Goal: Contribute content: Add original content to the website for others to see

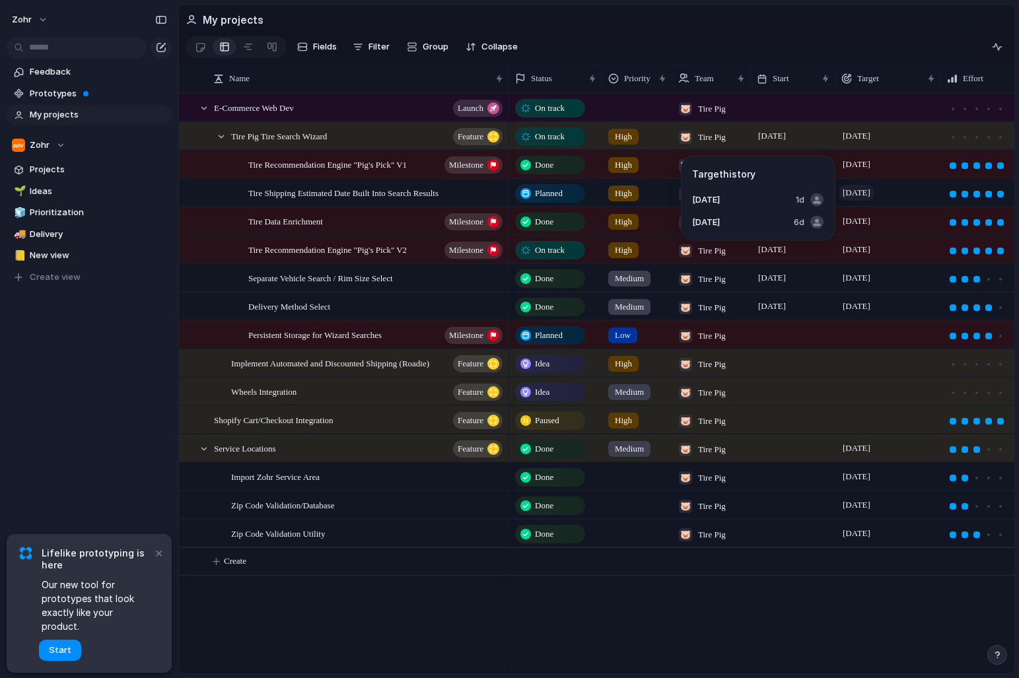
click at [865, 199] on span "[DATE]" at bounding box center [856, 193] width 34 height 16
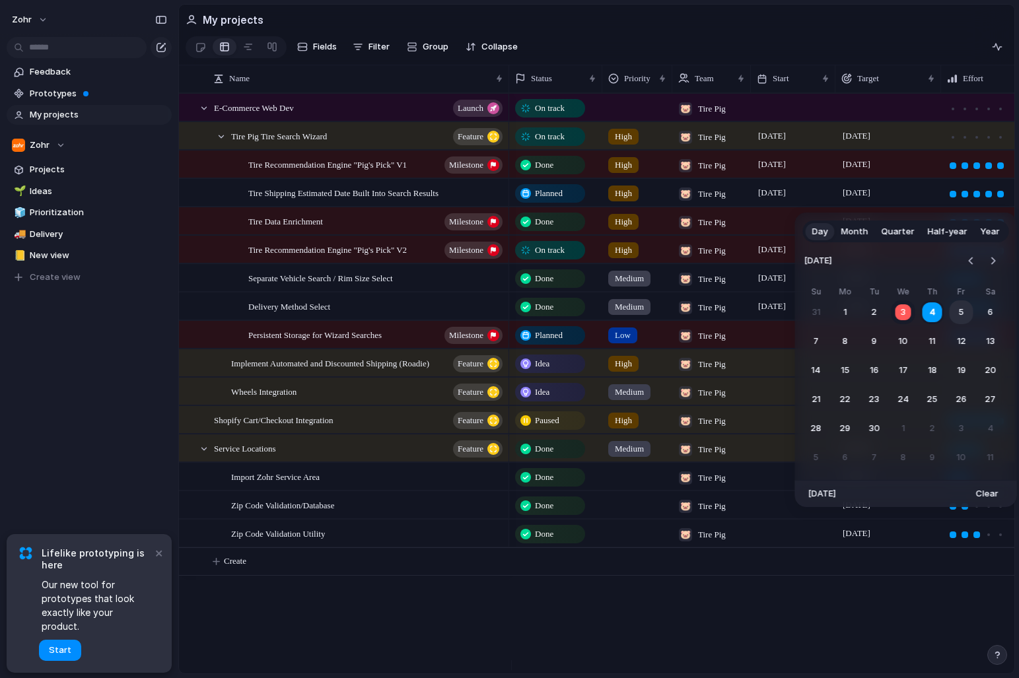
click at [969, 311] on button "5" at bounding box center [961, 312] width 24 height 24
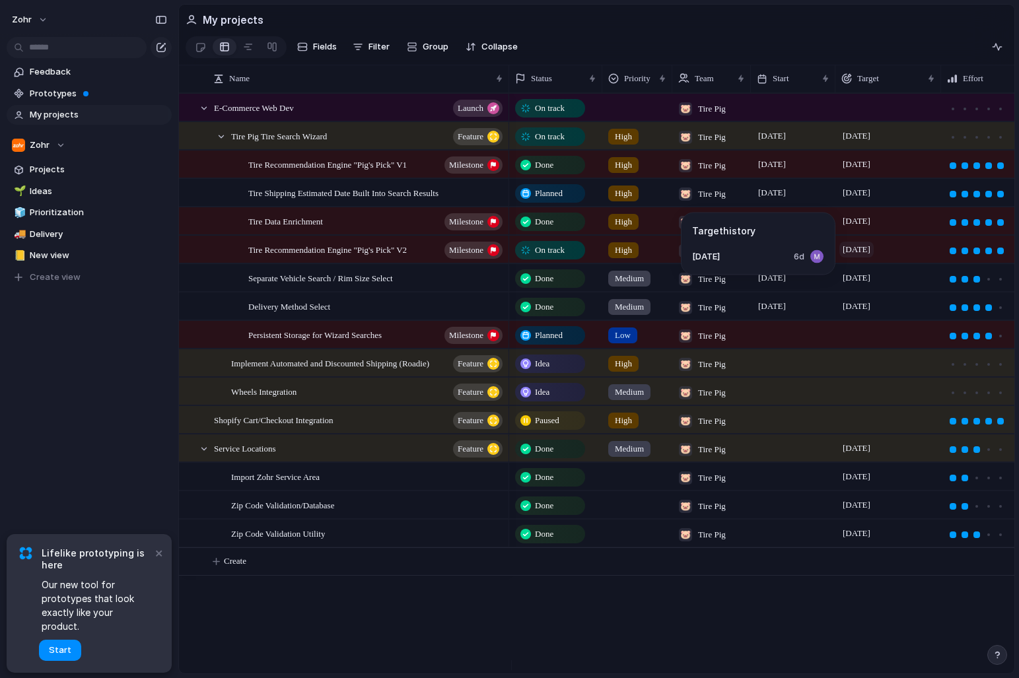
click at [873, 257] on span "[DATE]" at bounding box center [856, 250] width 34 height 16
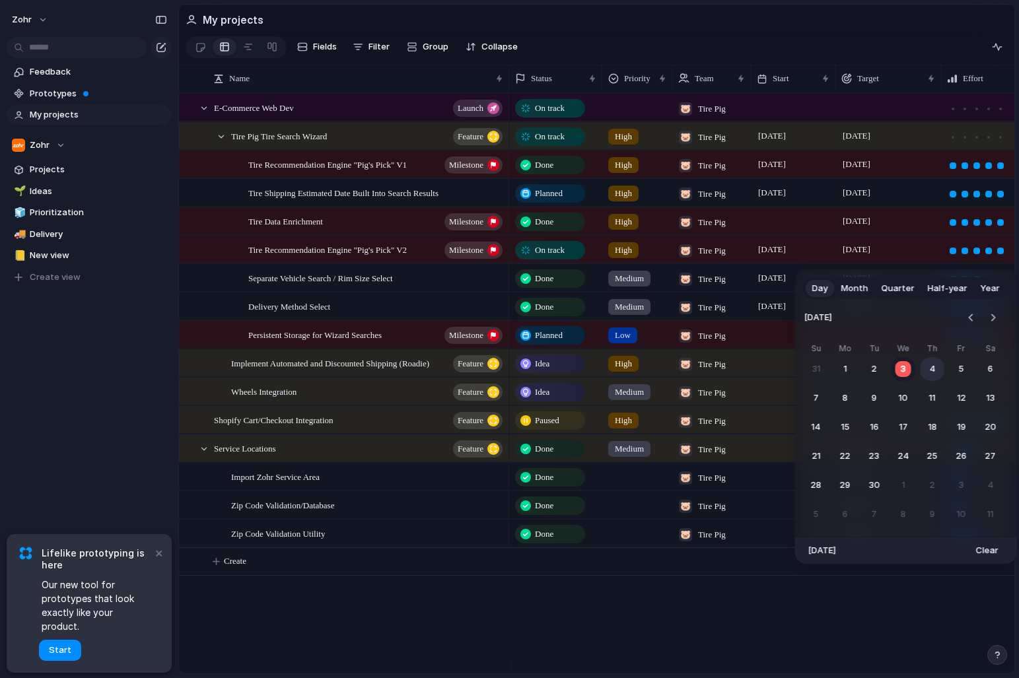
click at [934, 367] on button "4" at bounding box center [932, 369] width 24 height 24
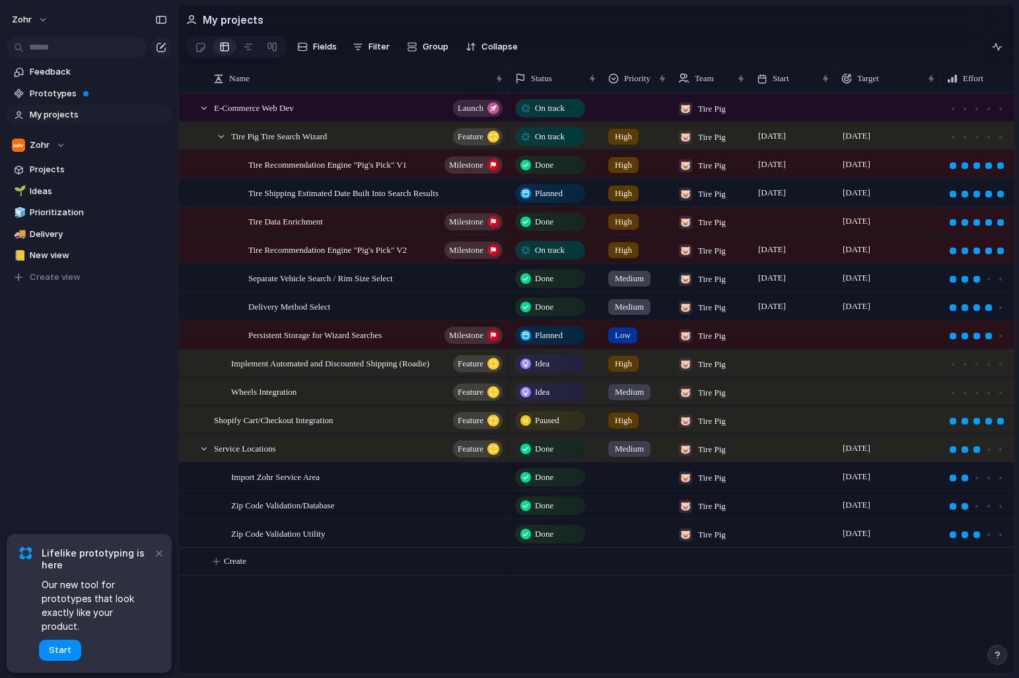
click at [66, 358] on div "Feedback Prototypes My projects Zohr Projects 🌱 Ideas 🧊 Prioritization 🚚 Delive…" at bounding box center [89, 197] width 178 height 394
click at [108, 384] on div "Feedback Prototypes My projects Zohr Projects 🌱 Ideas 🧊 Prioritization 🚚 Delive…" at bounding box center [89, 197] width 178 height 394
click at [244, 48] on div at bounding box center [248, 46] width 11 height 21
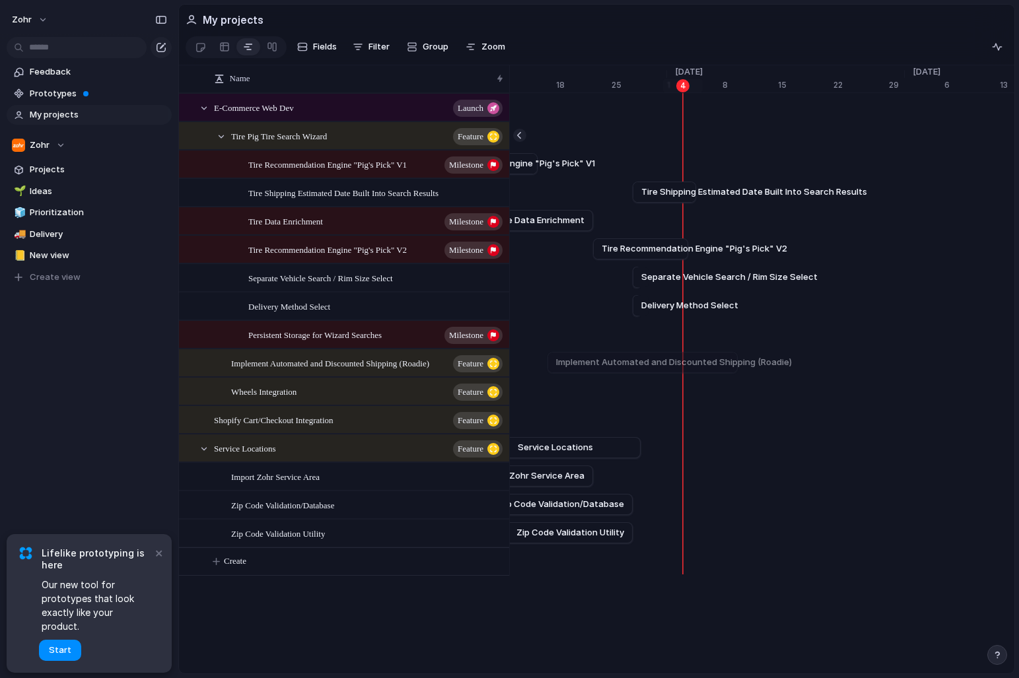
scroll to position [0, 8542]
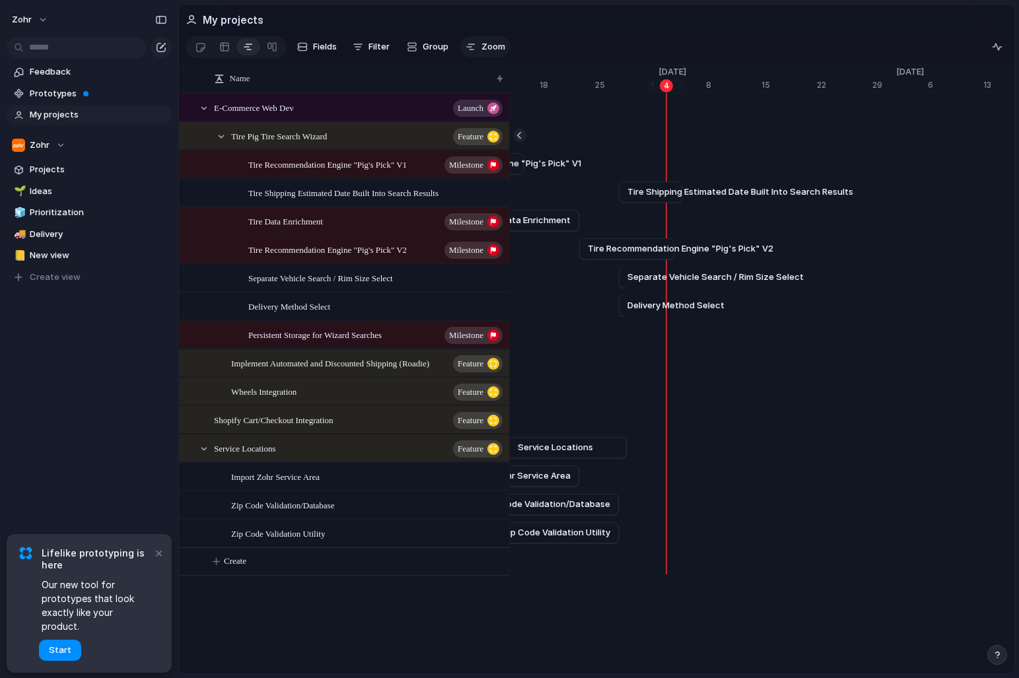
click at [496, 51] on span "Zoom" at bounding box center [493, 46] width 24 height 13
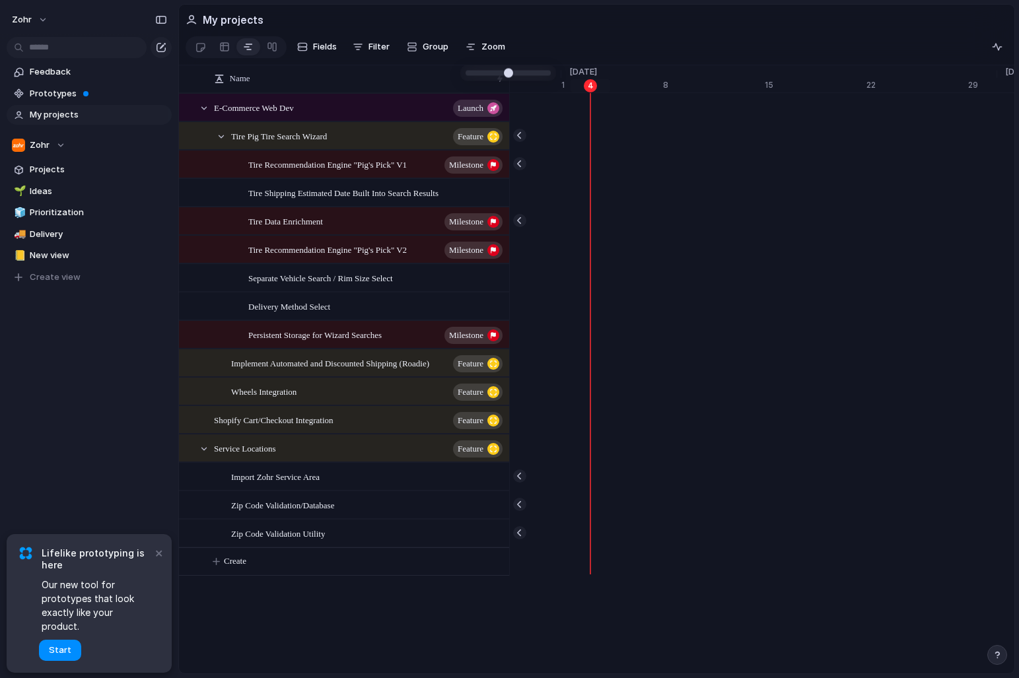
type input "**"
drag, startPoint x: 506, startPoint y: 73, endPoint x: 541, endPoint y: 78, distance: 34.6
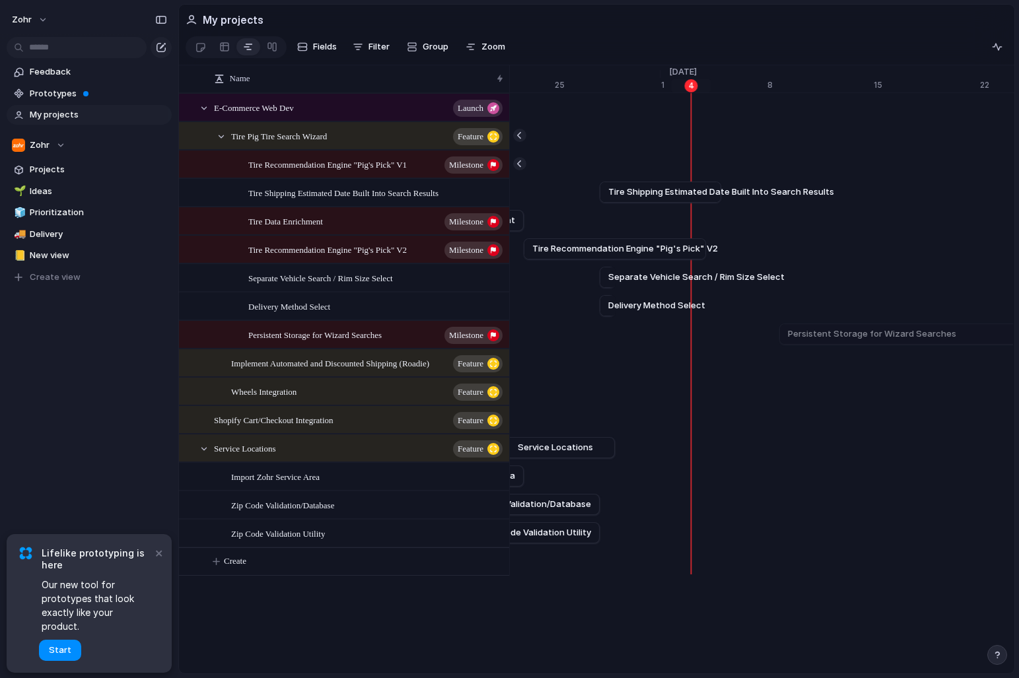
scroll to position [0, 16489]
drag, startPoint x: 603, startPoint y: 201, endPoint x: 696, endPoint y: 202, distance: 93.1
click at [696, 202] on div at bounding box center [692, 192] width 16 height 21
click at [223, 47] on div at bounding box center [224, 46] width 11 height 21
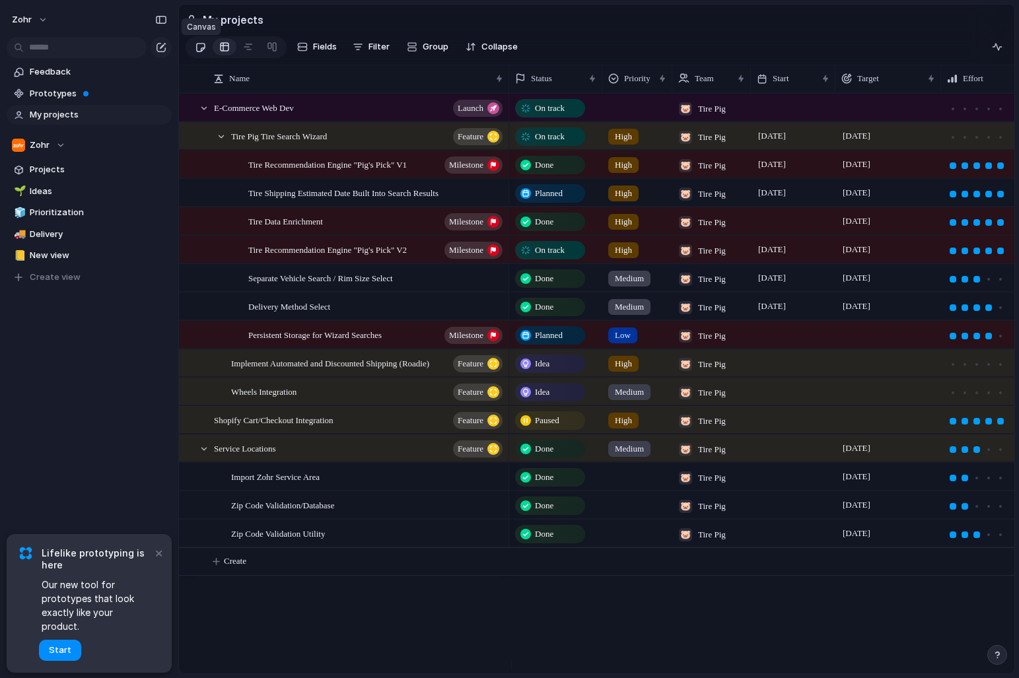
click at [204, 51] on div at bounding box center [200, 47] width 11 height 22
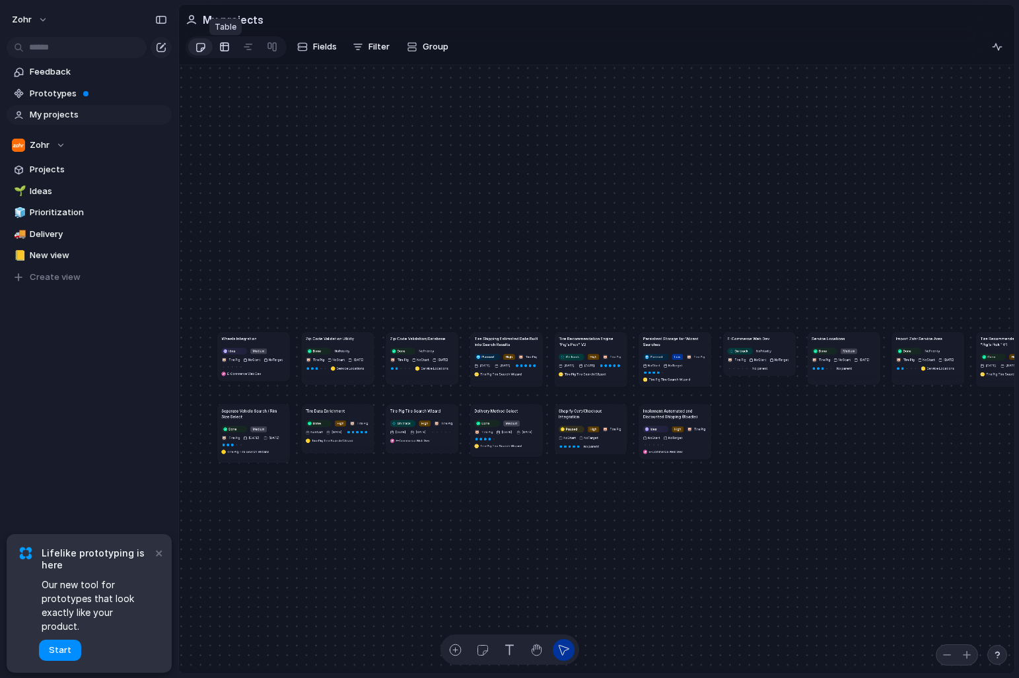
click at [224, 53] on div at bounding box center [224, 46] width 11 height 21
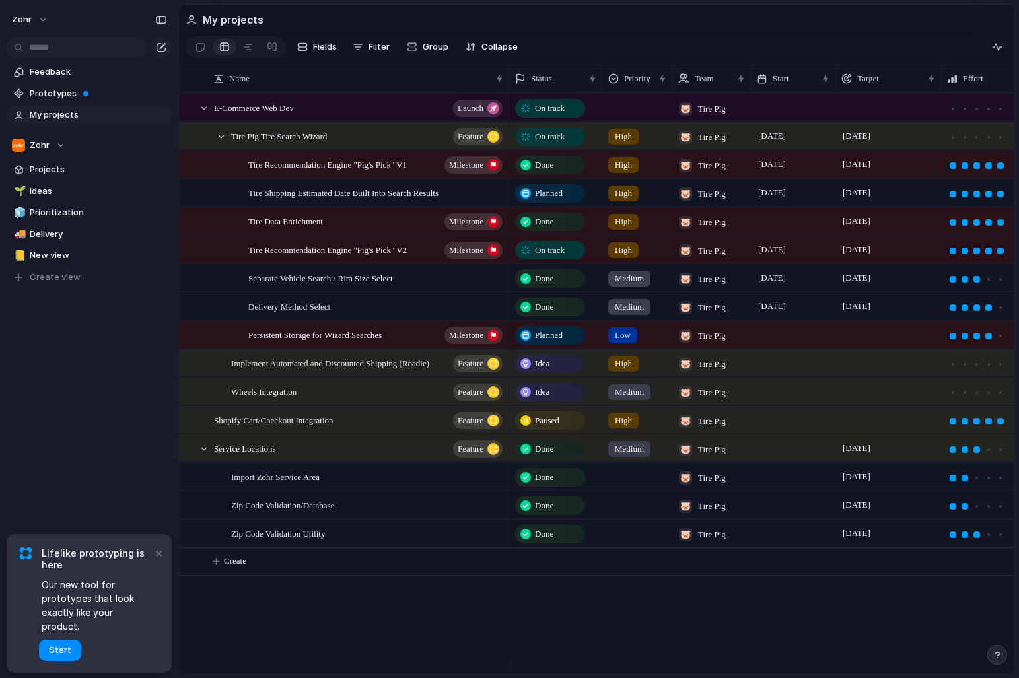
click at [75, 444] on div "zohr Feedback Prototypes My projects Zohr Projects 🌱 Ideas 🧊 Prioritization 🚚 D…" at bounding box center [89, 339] width 178 height 678
click at [245, 568] on span "Create" at bounding box center [235, 561] width 22 height 13
click at [319, 573] on button "Create" at bounding box center [613, 561] width 842 height 27
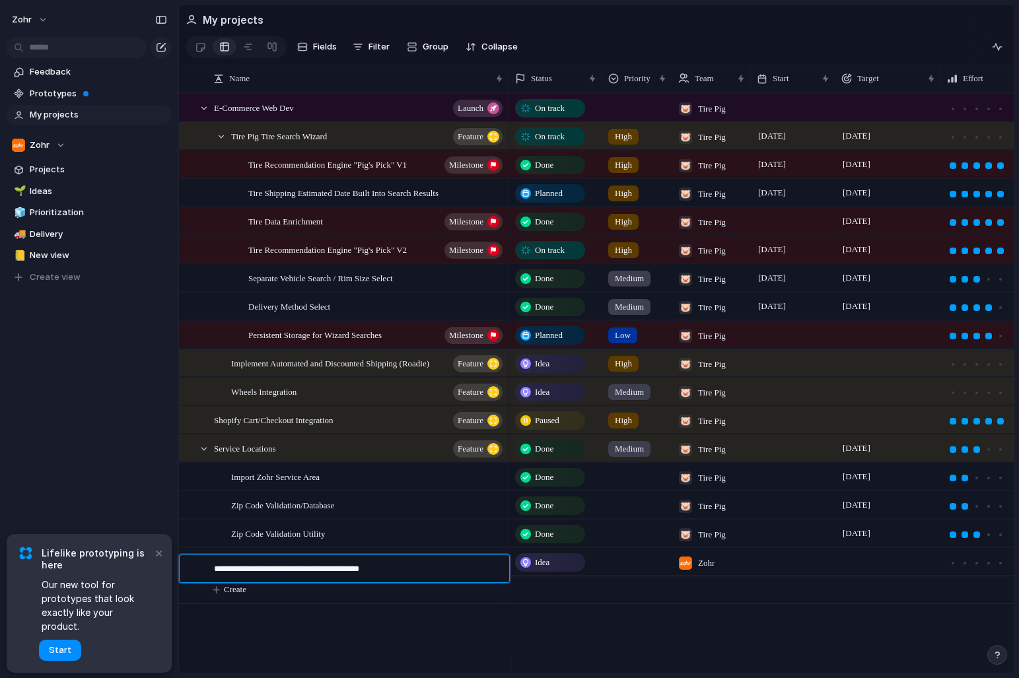
type textarea "**********"
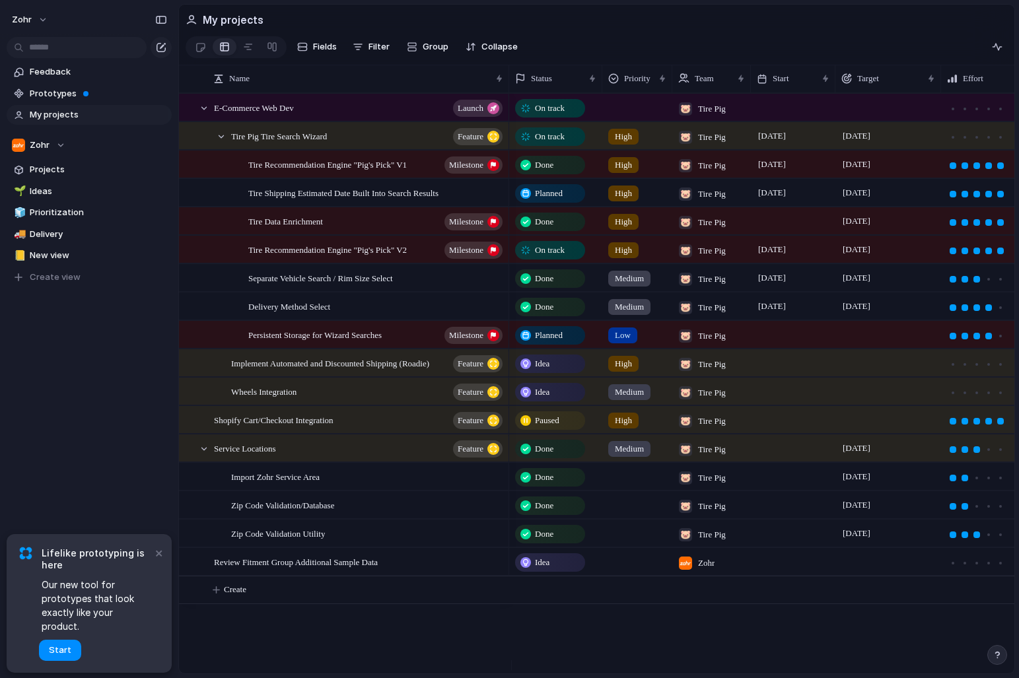
click at [553, 570] on div "Idea" at bounding box center [549, 563] width 67 height 16
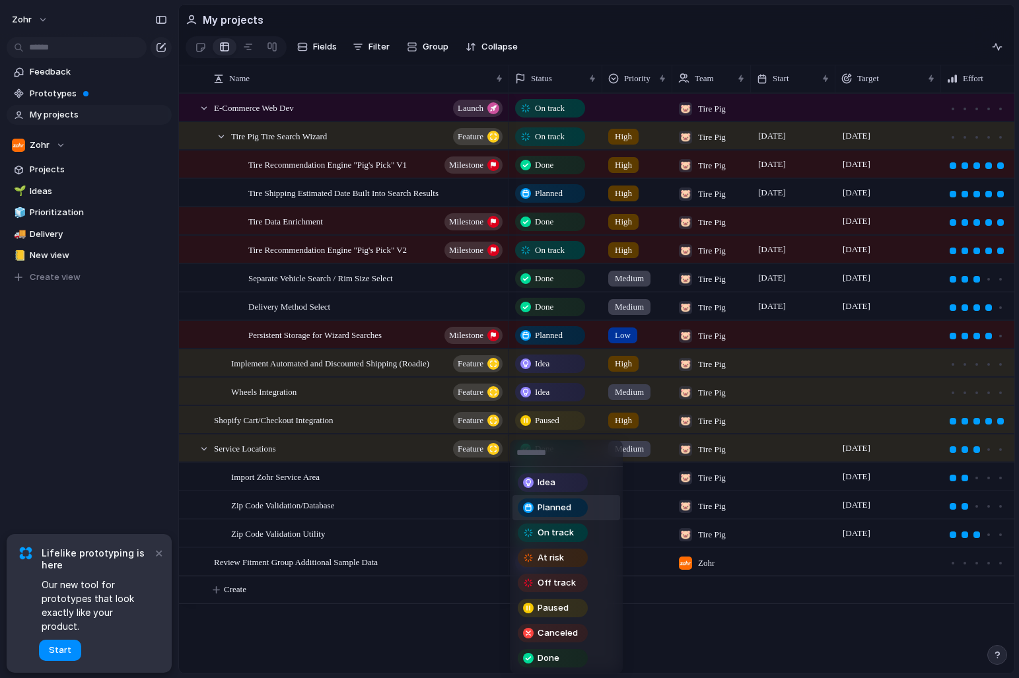
click at [565, 506] on span "Planned" at bounding box center [554, 507] width 34 height 13
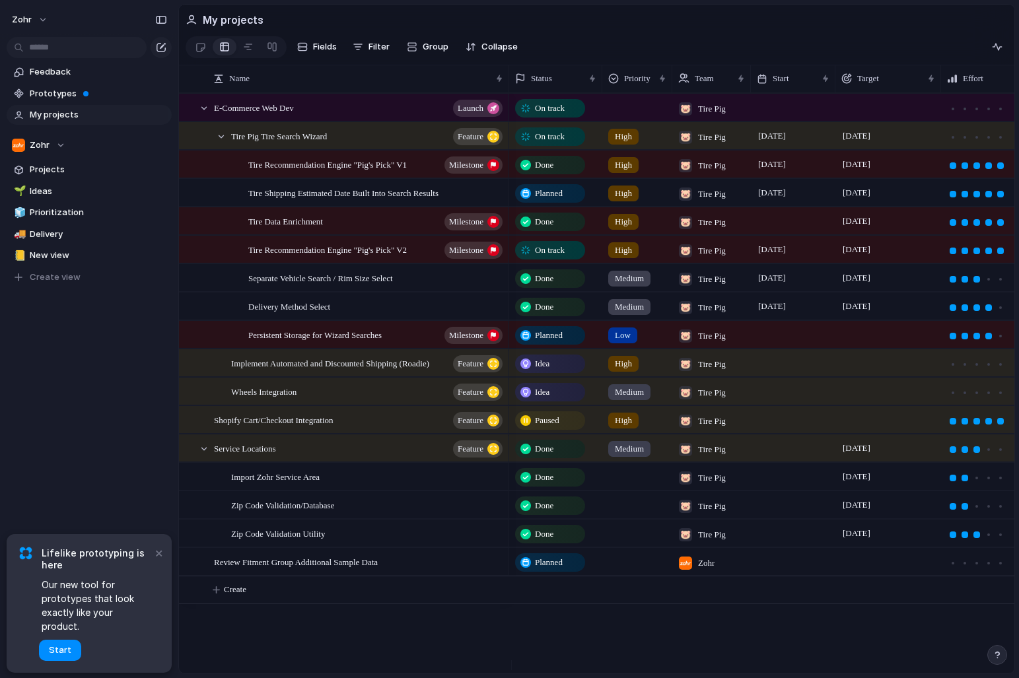
click at [714, 570] on span "Zohr" at bounding box center [706, 563] width 17 height 13
click at [733, 641] on span "Tire Pig" at bounding box center [733, 644] width 31 height 13
click at [730, 569] on span "Tire Pig , Zohr" at bounding box center [727, 562] width 35 height 13
click at [729, 628] on span "Zohr" at bounding box center [728, 623] width 20 height 13
click at [634, 570] on div at bounding box center [637, 560] width 69 height 22
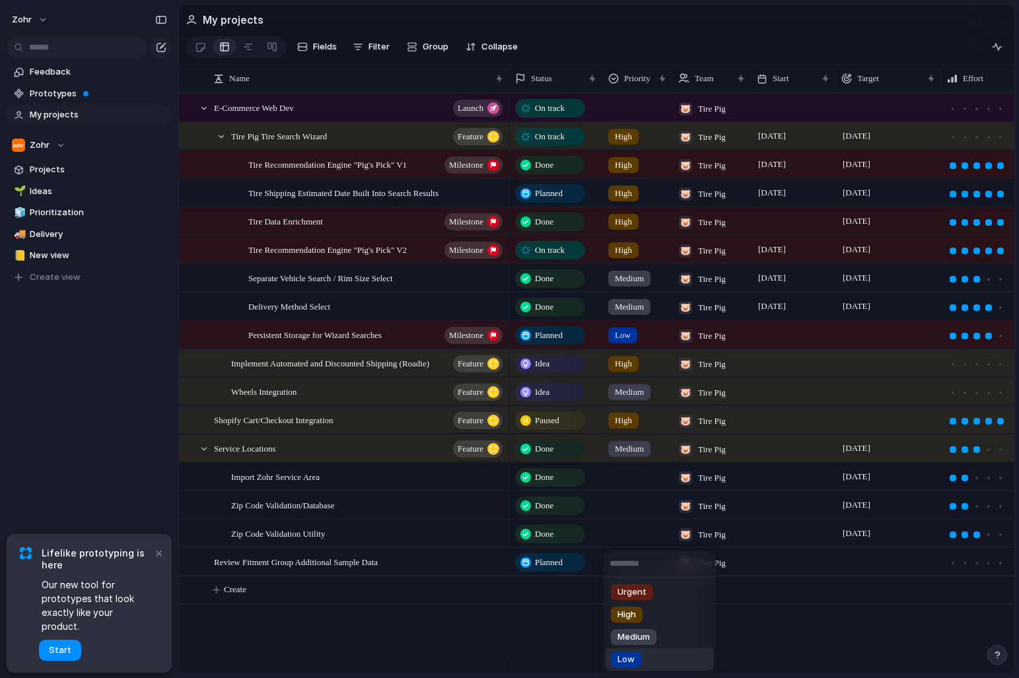
click at [651, 654] on li "Low" at bounding box center [659, 659] width 108 height 22
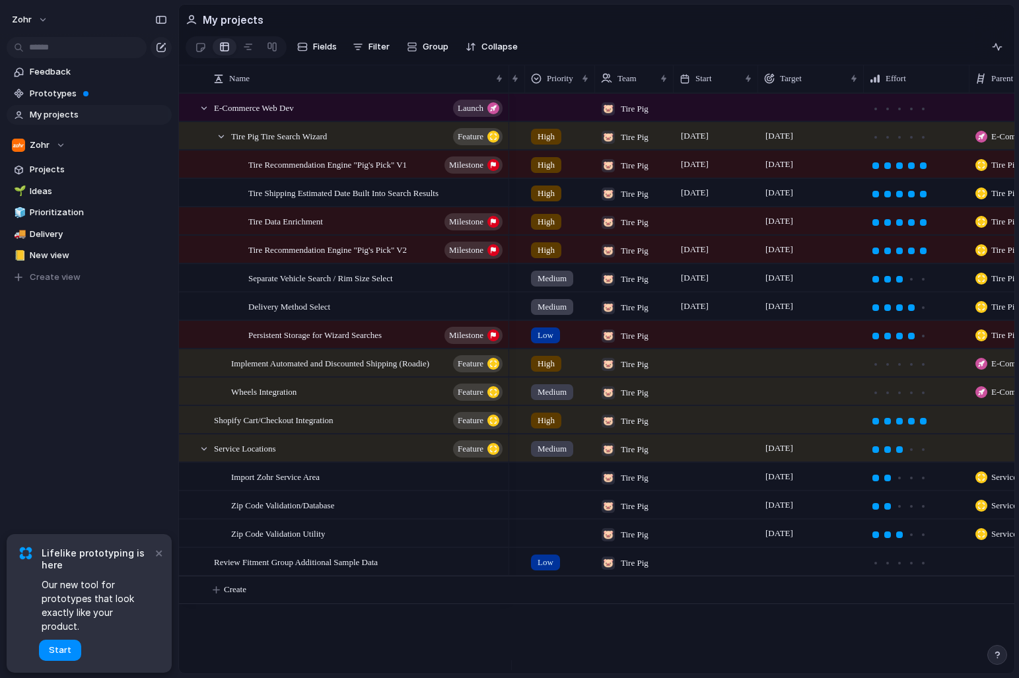
scroll to position [0, 121]
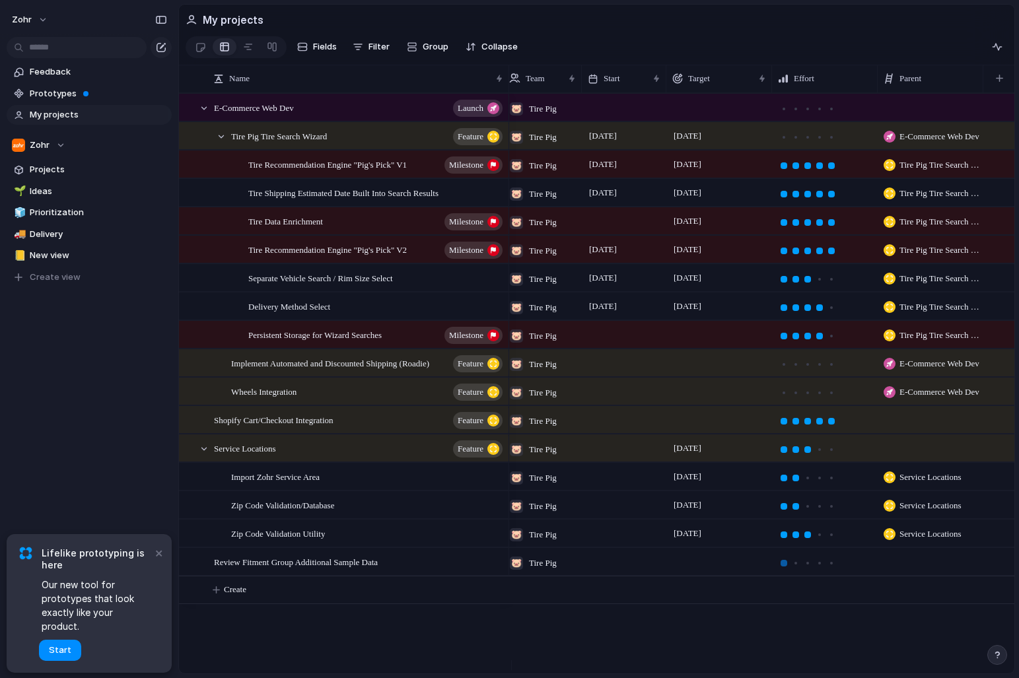
click at [784, 569] on div at bounding box center [784, 563] width 12 height 12
click at [706, 570] on div at bounding box center [719, 561] width 106 height 27
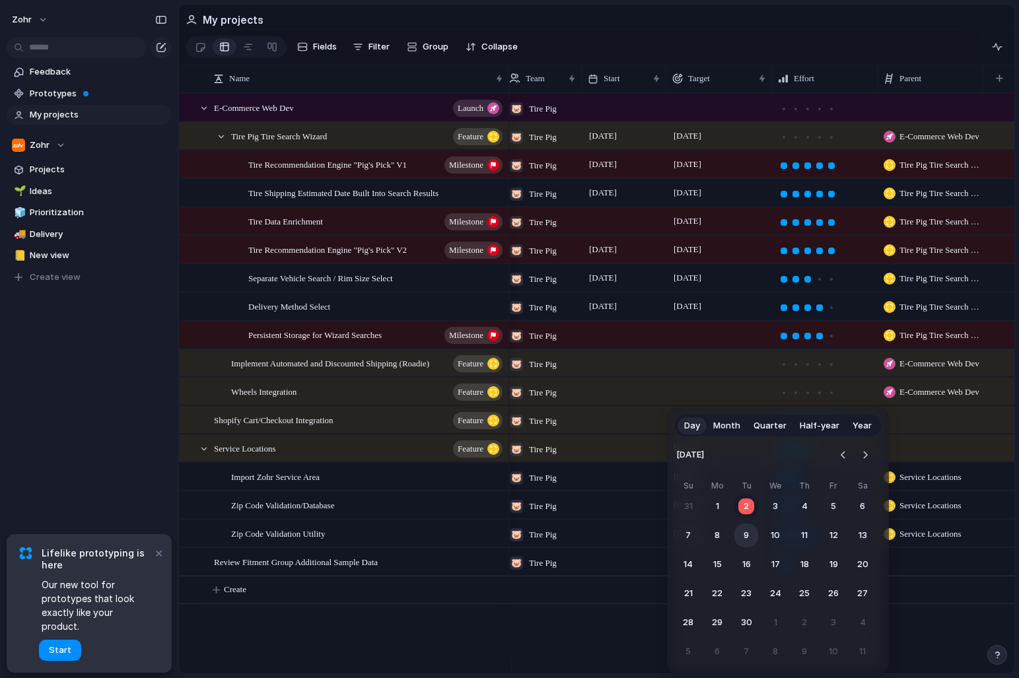
click at [745, 534] on button "9" at bounding box center [746, 536] width 24 height 24
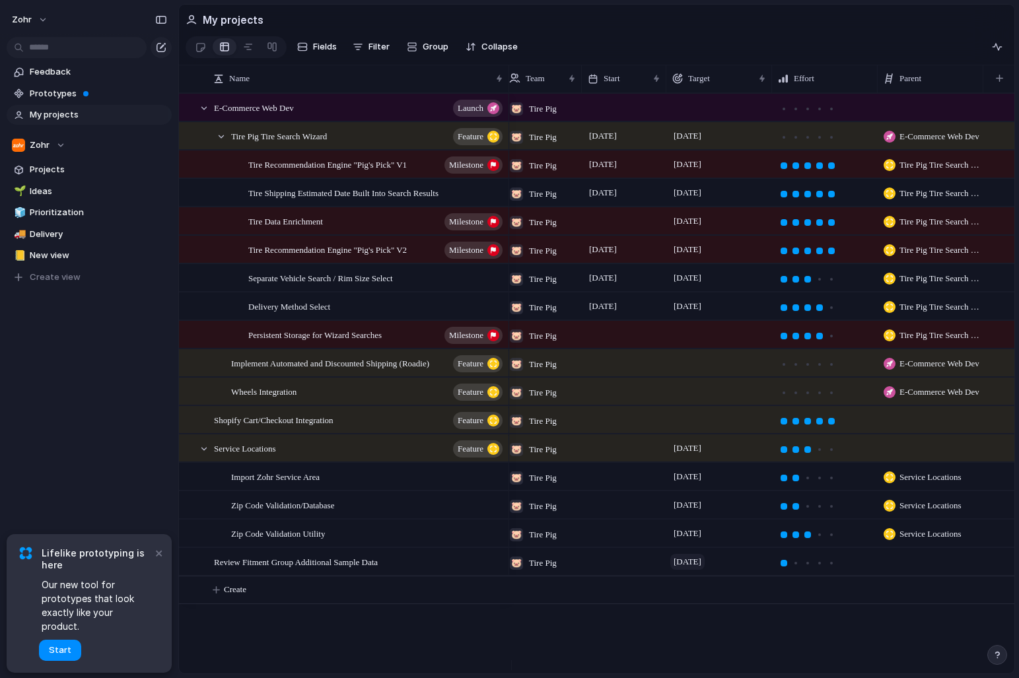
click at [692, 566] on span "[DATE]" at bounding box center [687, 562] width 34 height 16
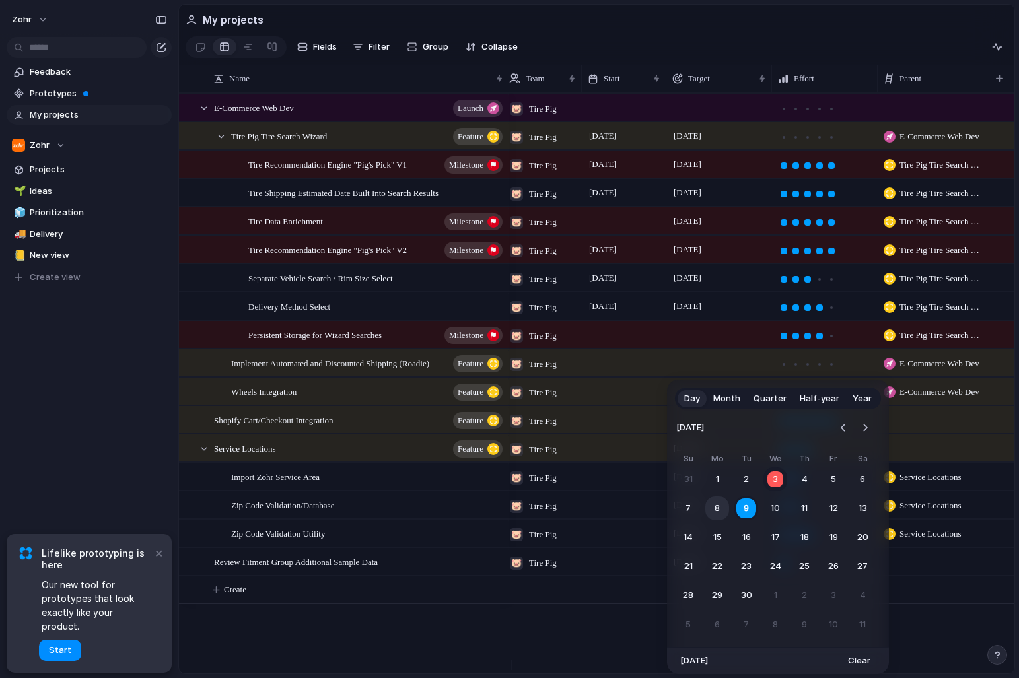
click at [718, 512] on button "8" at bounding box center [717, 508] width 24 height 24
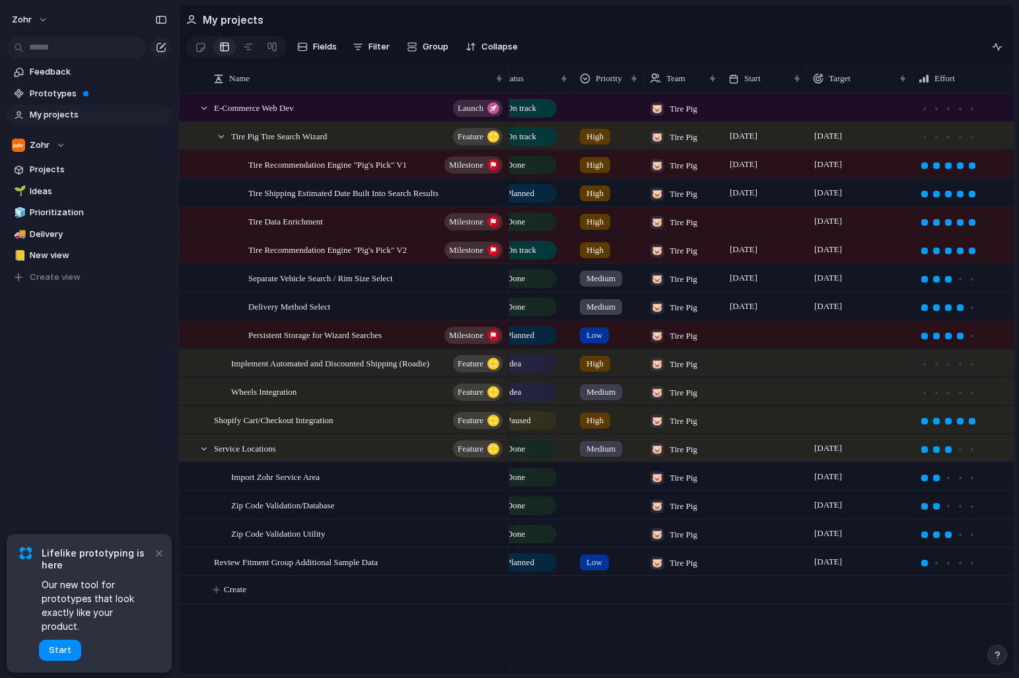
scroll to position [0, 0]
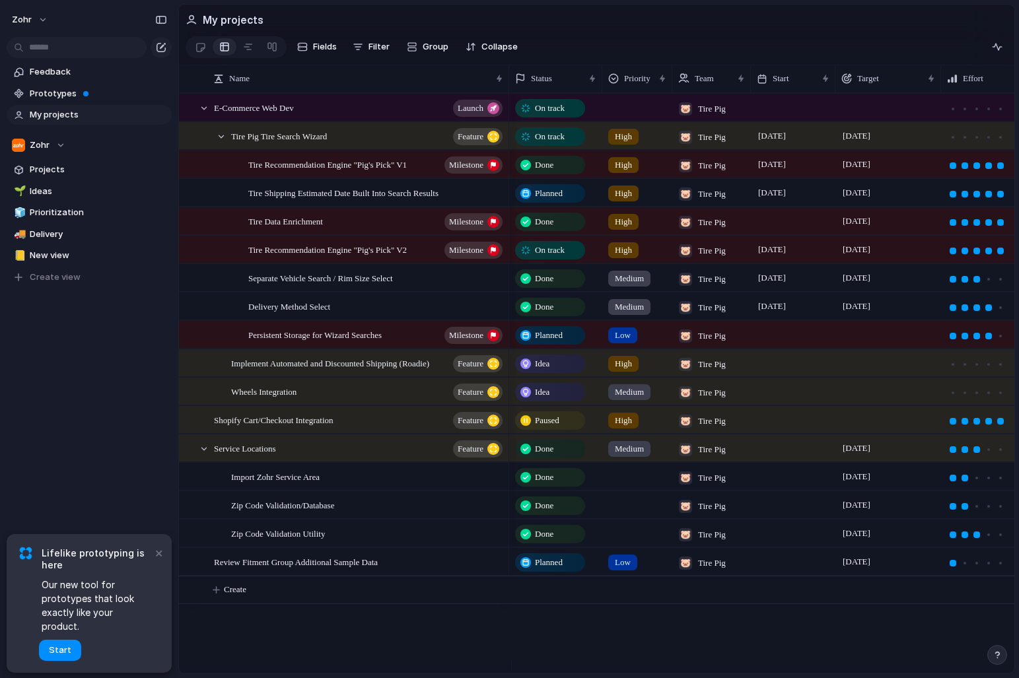
click at [785, 574] on div at bounding box center [793, 561] width 85 height 27
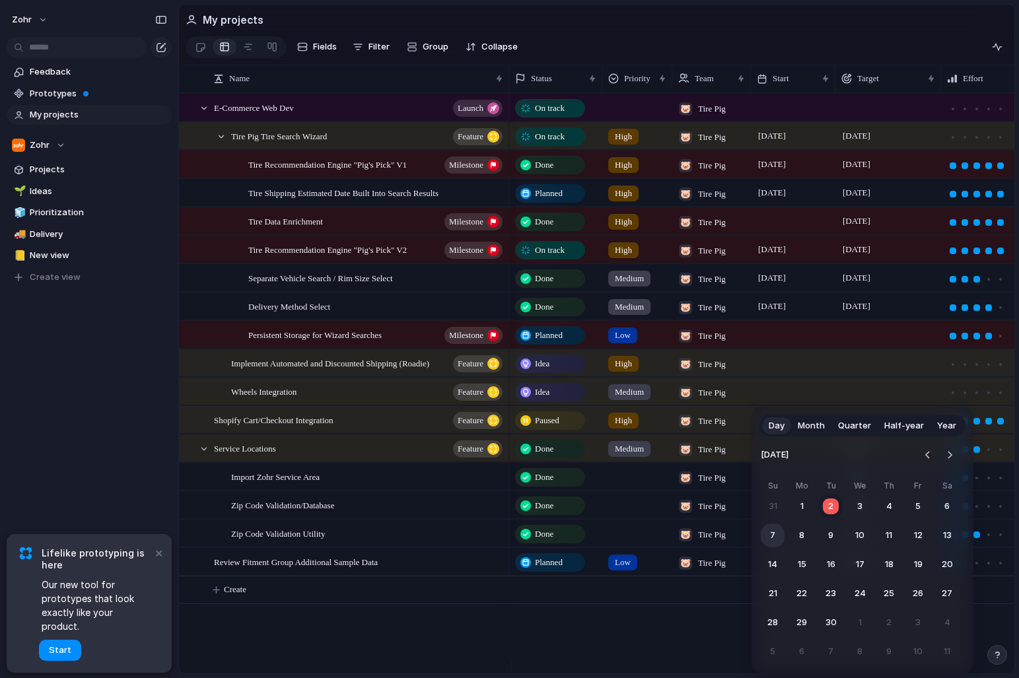
click at [772, 537] on button "7" at bounding box center [773, 536] width 24 height 24
